Goal: Task Accomplishment & Management: Use online tool/utility

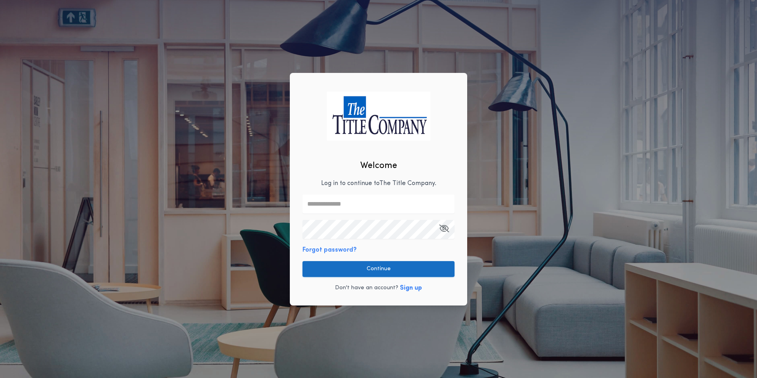
type input "**********"
click at [347, 266] on button "Continue" at bounding box center [378, 269] width 152 height 16
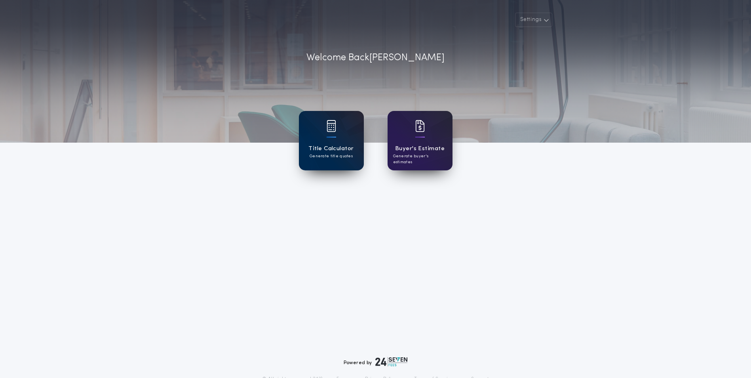
click at [328, 146] on h1 "Title Calculator" at bounding box center [330, 148] width 45 height 9
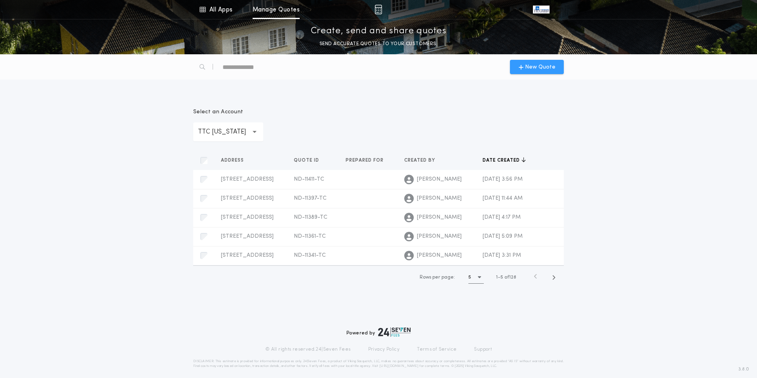
click at [541, 65] on span "New Quote" at bounding box center [540, 67] width 30 height 8
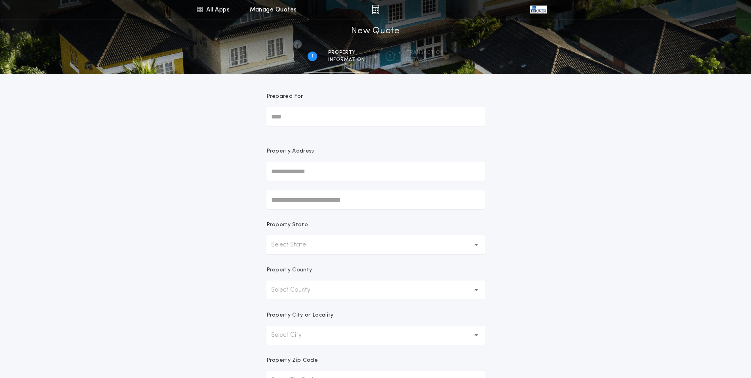
click at [347, 165] on input "text" at bounding box center [375, 170] width 218 height 19
click at [328, 197] on button "[STREET_ADDRESS][PERSON_NAME]" at bounding box center [375, 199] width 218 height 12
type input "**********"
click at [626, 249] on div "**********" at bounding box center [375, 226] width 751 height 452
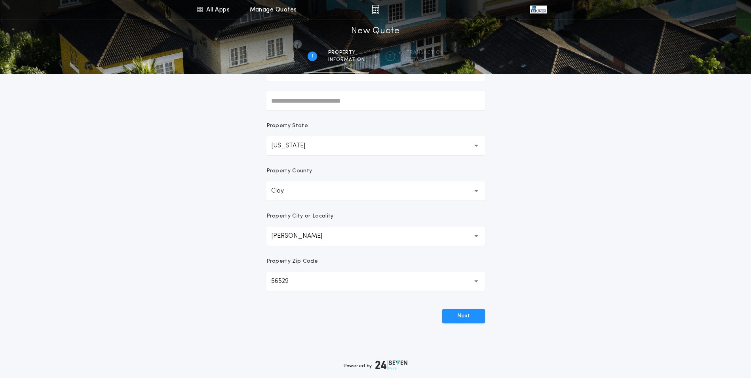
scroll to position [119, 0]
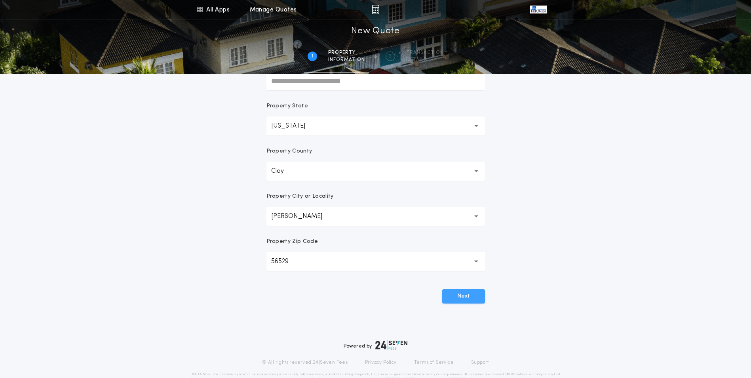
click at [457, 291] on button "Next" at bounding box center [463, 296] width 43 height 14
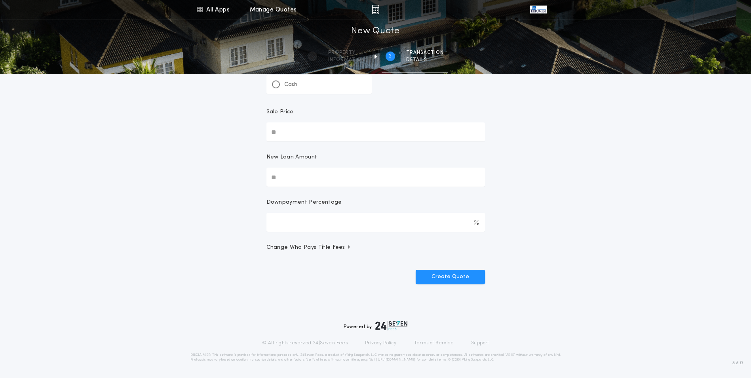
scroll to position [0, 0]
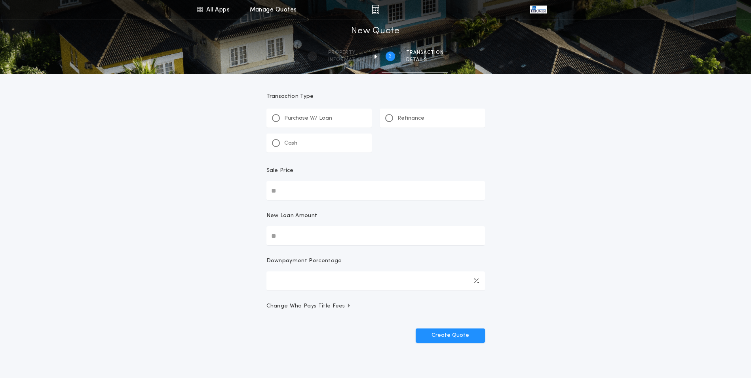
click at [383, 118] on div "Refinance" at bounding box center [432, 117] width 105 height 19
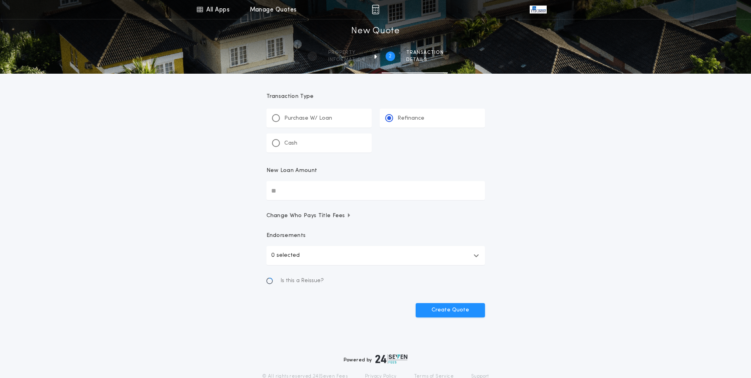
click at [380, 187] on input "New Loan Amount" at bounding box center [375, 190] width 218 height 19
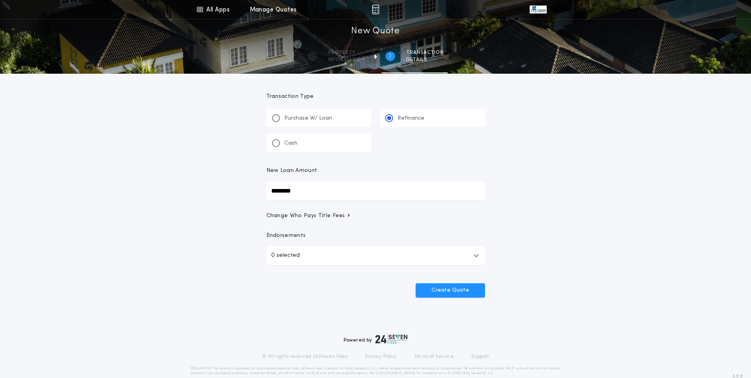
type input "********"
click at [539, 233] on div "All Apps Title Calculator Buyer's Estimate Menu All Apps Manage Quotes 2 /2 New…" at bounding box center [375, 164] width 751 height 328
click at [436, 254] on button "0 selected" at bounding box center [375, 255] width 218 height 19
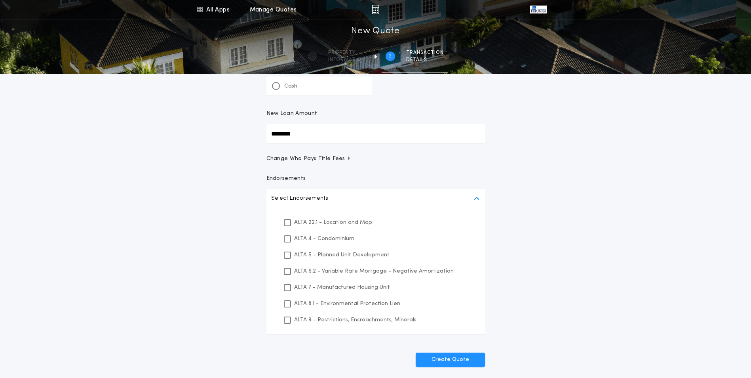
scroll to position [79, 0]
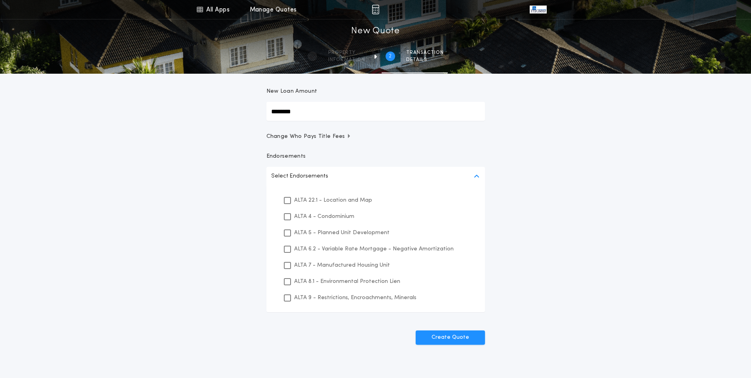
click at [338, 203] on p "ALTA 22.1 - Location and Map" at bounding box center [333, 200] width 78 height 8
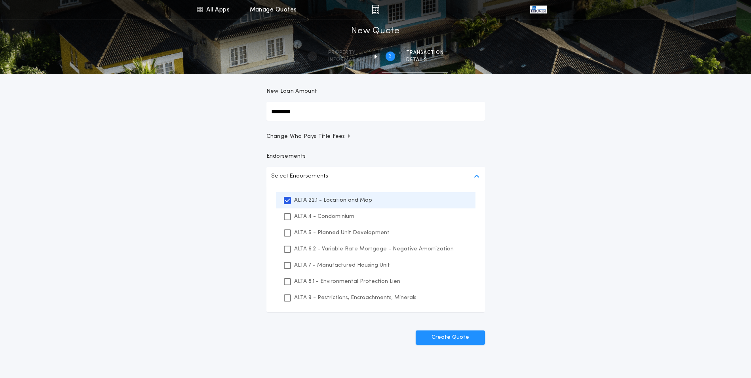
drag, startPoint x: 342, startPoint y: 282, endPoint x: 341, endPoint y: 300, distance: 17.8
click at [343, 287] on div "ALTA 8.1 - Environmental Protection Lien" at bounding box center [375, 281] width 199 height 16
click at [342, 300] on p "ALTA 9 - Restrictions, Encroachments, Minerals" at bounding box center [355, 297] width 122 height 8
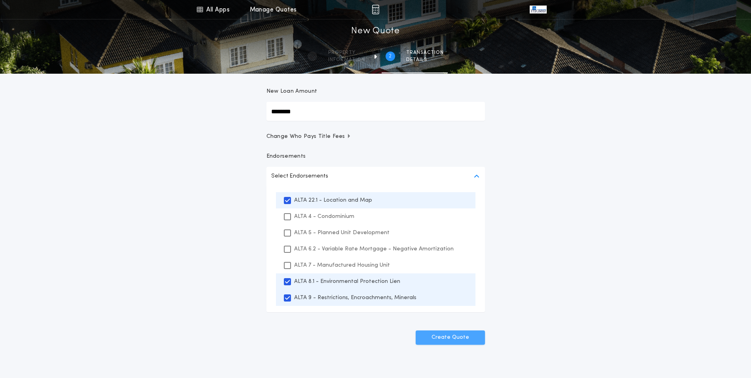
click at [480, 338] on button "Create Quote" at bounding box center [450, 337] width 69 height 14
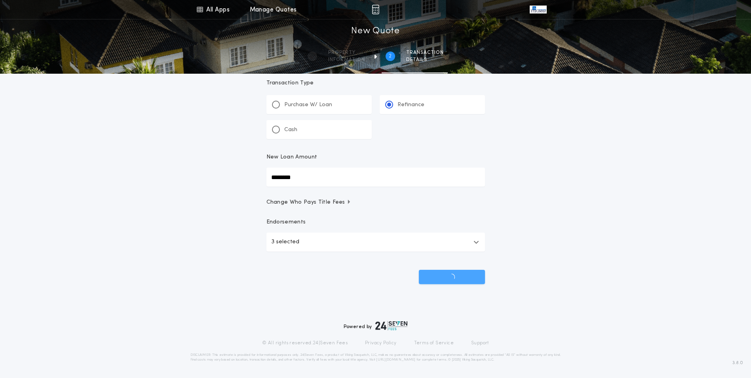
scroll to position [13, 0]
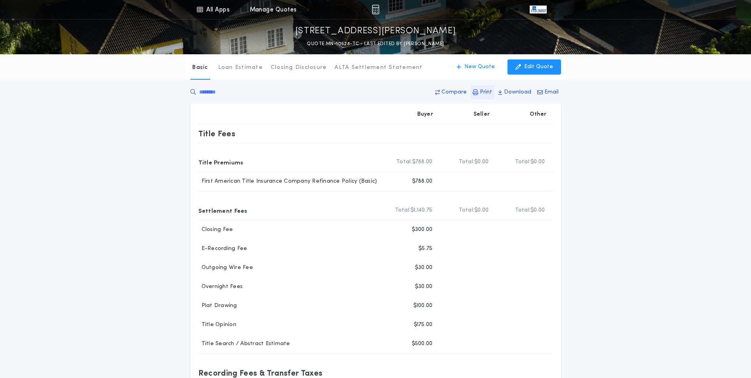
click at [485, 92] on p "Print" at bounding box center [486, 92] width 12 height 8
